Goal: Information Seeking & Learning: Learn about a topic

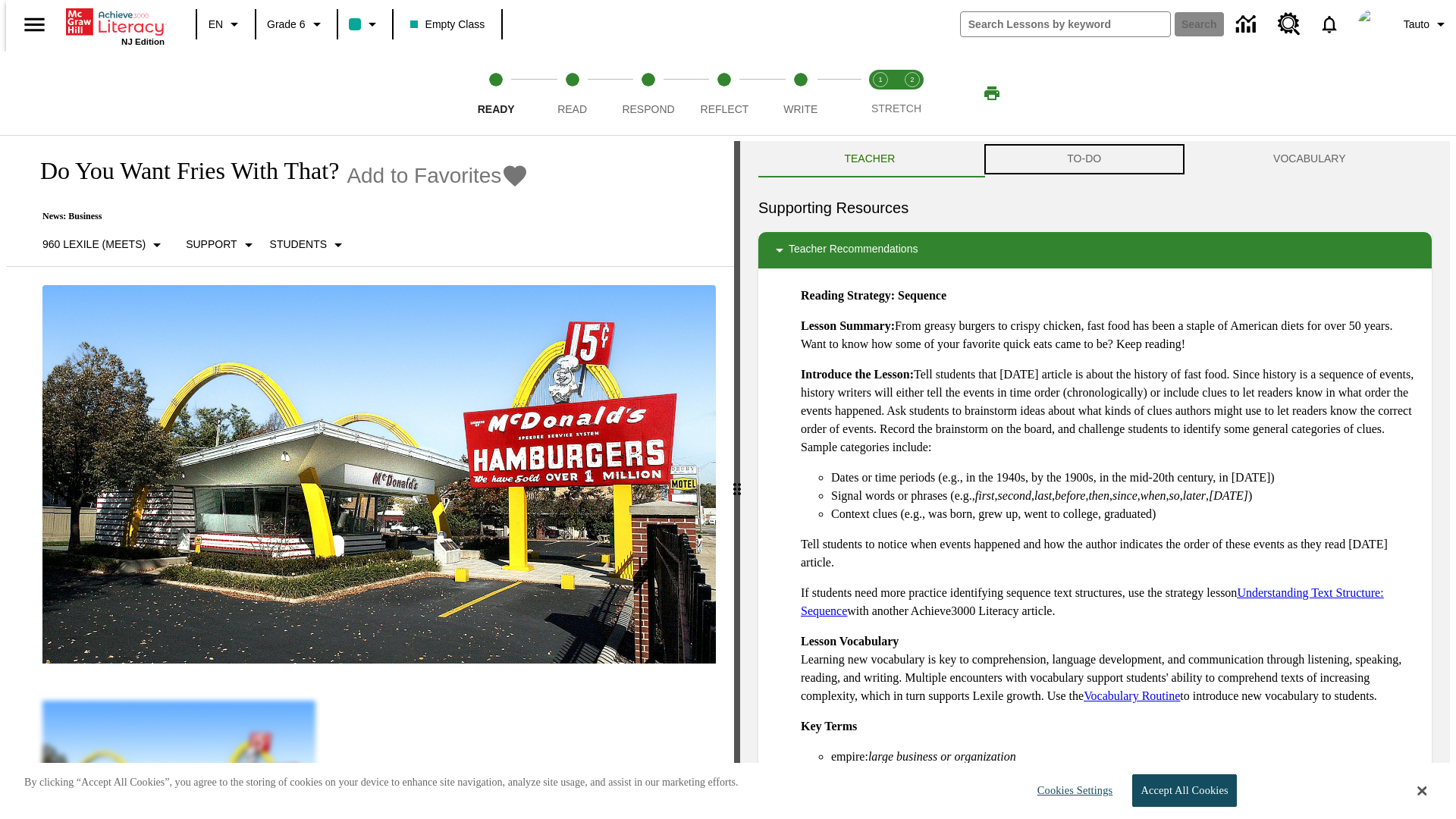
click at [1084, 159] on button "TO-DO" at bounding box center [1085, 159] width 207 height 36
